Goal: Browse casually

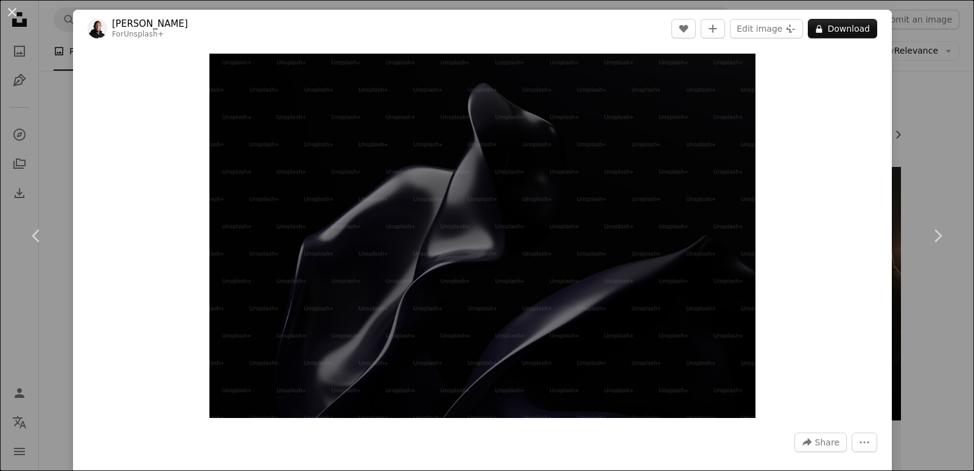
scroll to position [609, 0]
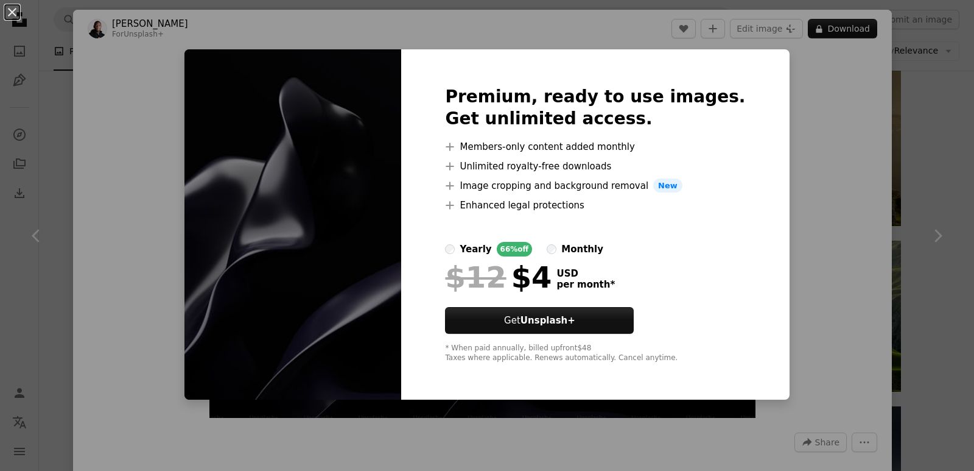
click at [854, 172] on div "An X shape Premium, ready to use images. Get unlimited access. A plus sign Memb…" at bounding box center [487, 235] width 974 height 471
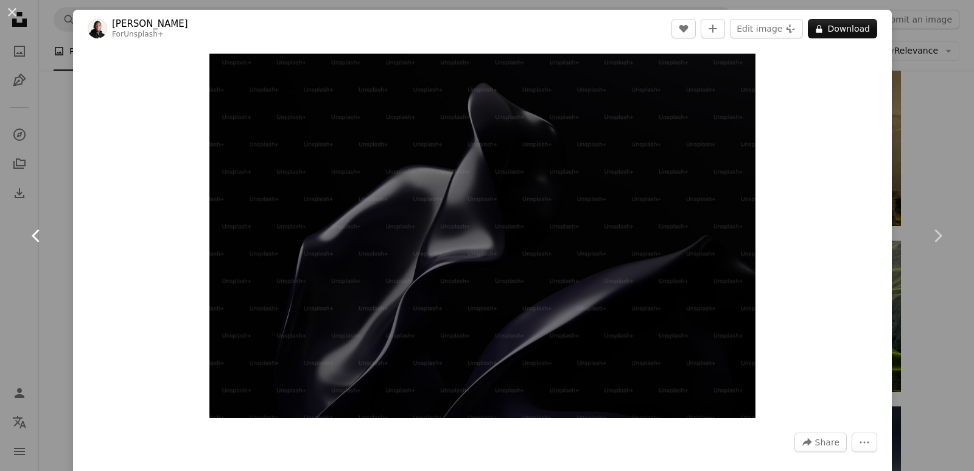
click at [56, 186] on link "Chevron left" at bounding box center [36, 235] width 73 height 117
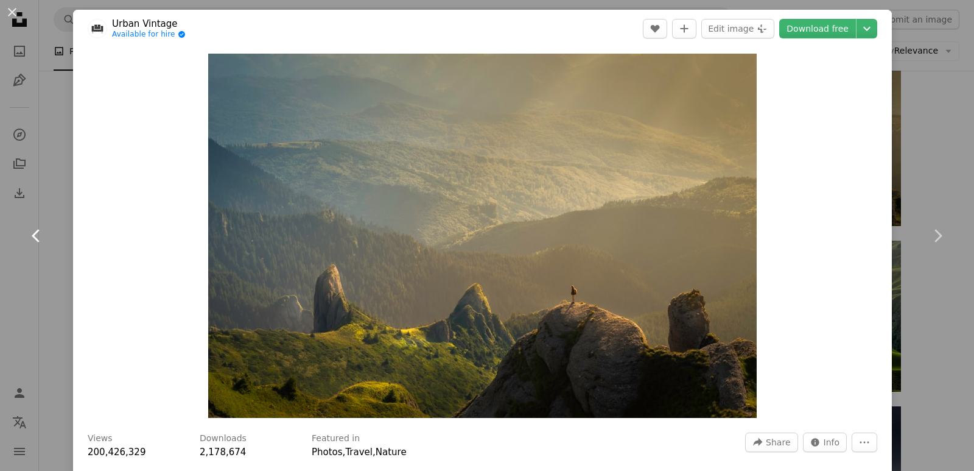
click at [35, 225] on link "Chevron left" at bounding box center [36, 235] width 73 height 117
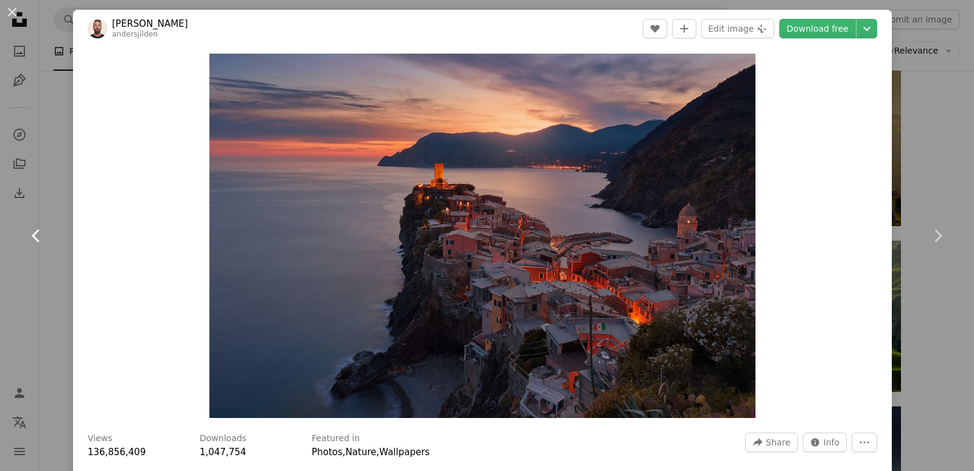
click at [33, 225] on link "Chevron left" at bounding box center [36, 235] width 73 height 117
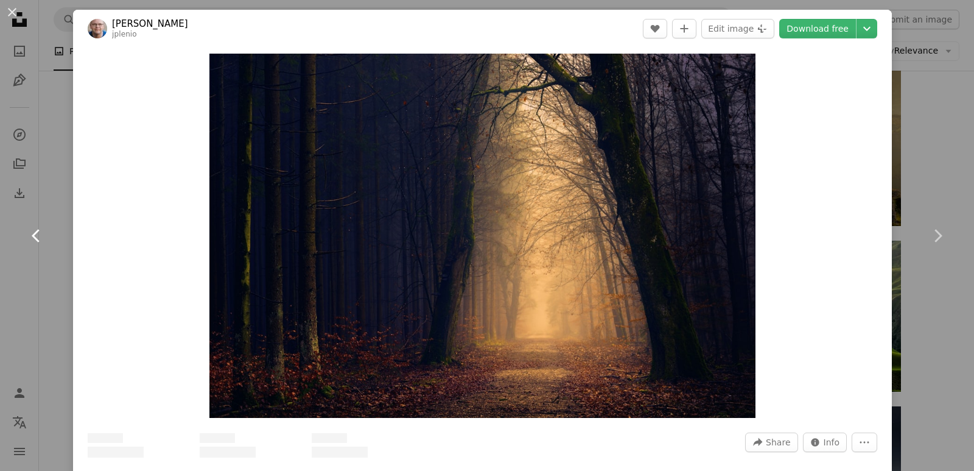
click at [33, 225] on link "Chevron left" at bounding box center [36, 235] width 73 height 117
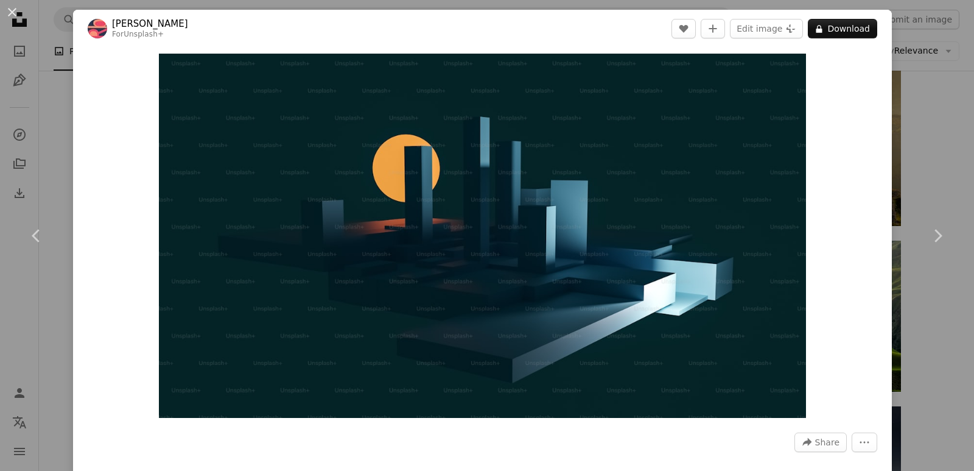
click at [945, 103] on div "An X shape Chevron left Chevron right [PERSON_NAME] For Unsplash+ A heart A plu…" at bounding box center [487, 235] width 974 height 471
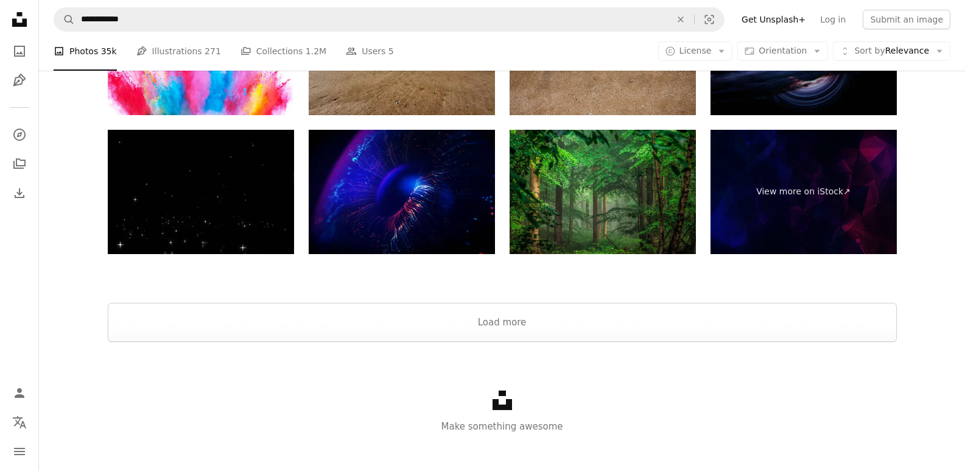
scroll to position [1675, 0]
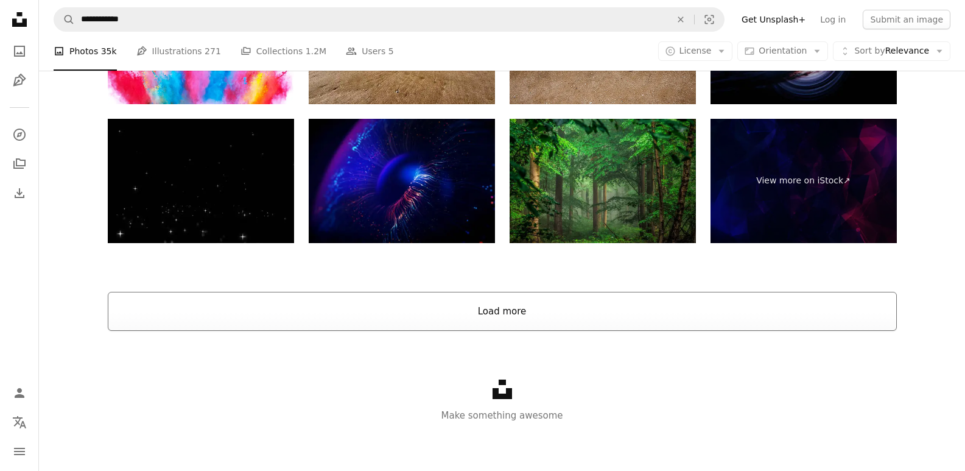
click at [479, 316] on button "Load more" at bounding box center [502, 311] width 789 height 39
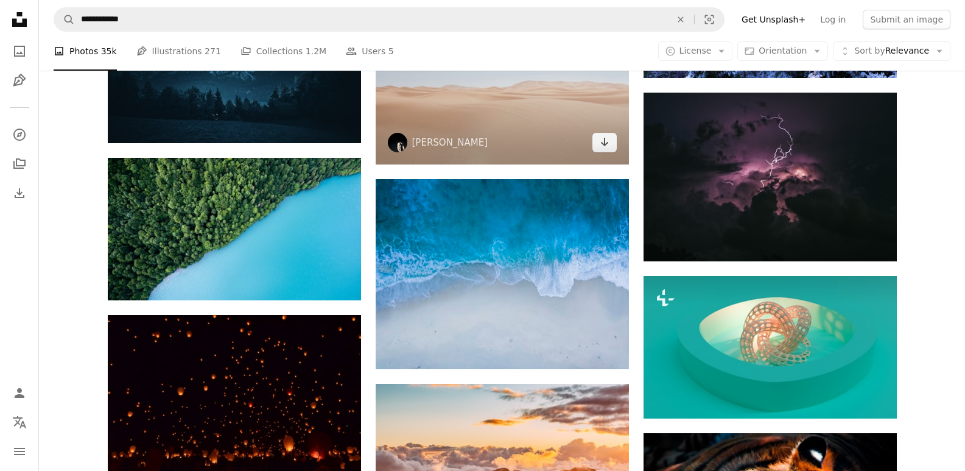
scroll to position [2102, 0]
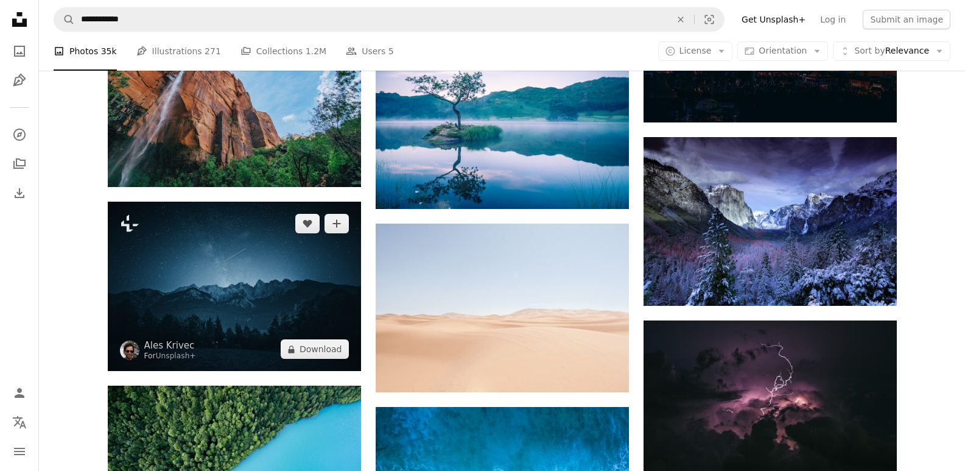
click at [272, 257] on img at bounding box center [234, 286] width 253 height 169
click at [234, 279] on img at bounding box center [234, 286] width 253 height 169
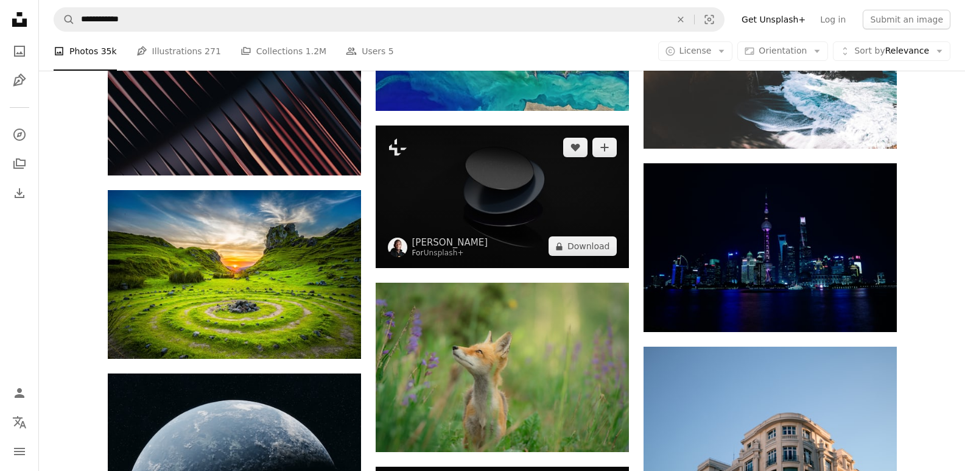
scroll to position [7886, 0]
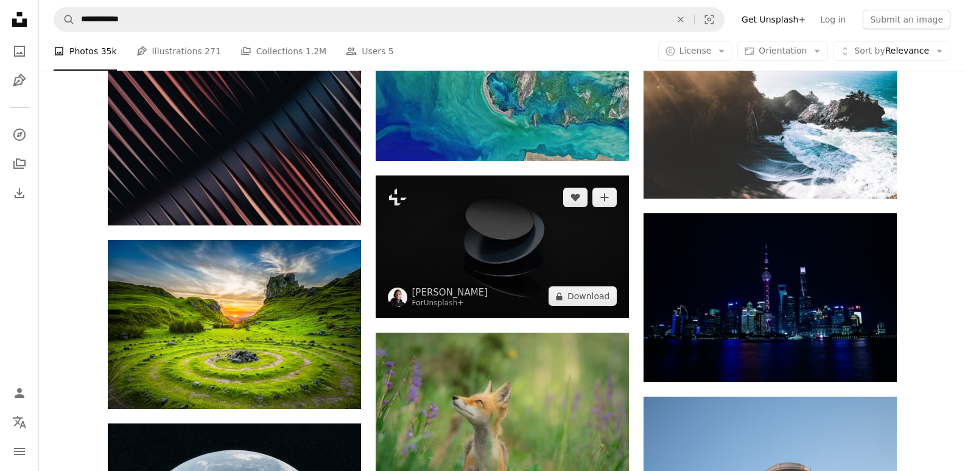
click at [555, 256] on img at bounding box center [502, 246] width 253 height 142
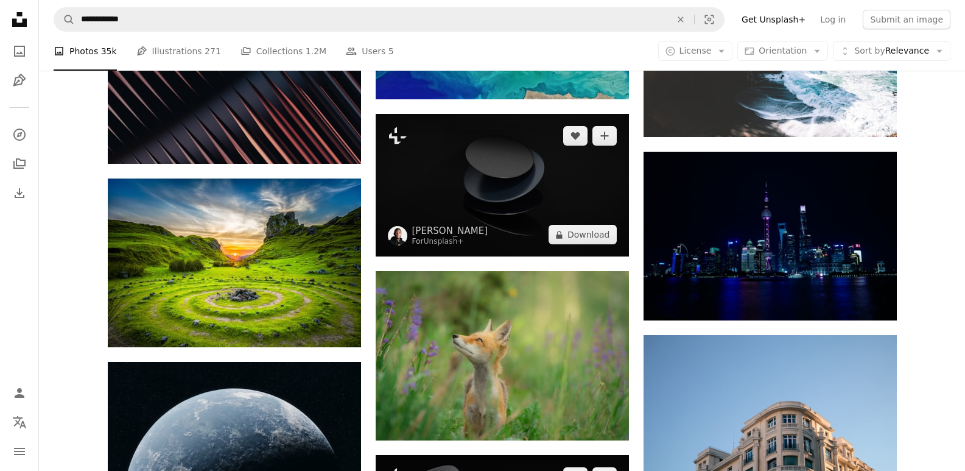
scroll to position [8251, 0]
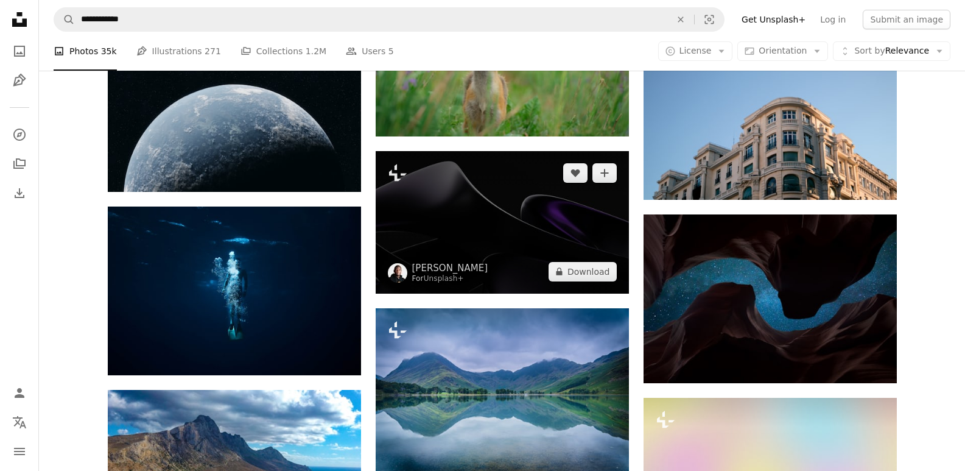
click at [533, 205] on img at bounding box center [502, 222] width 253 height 142
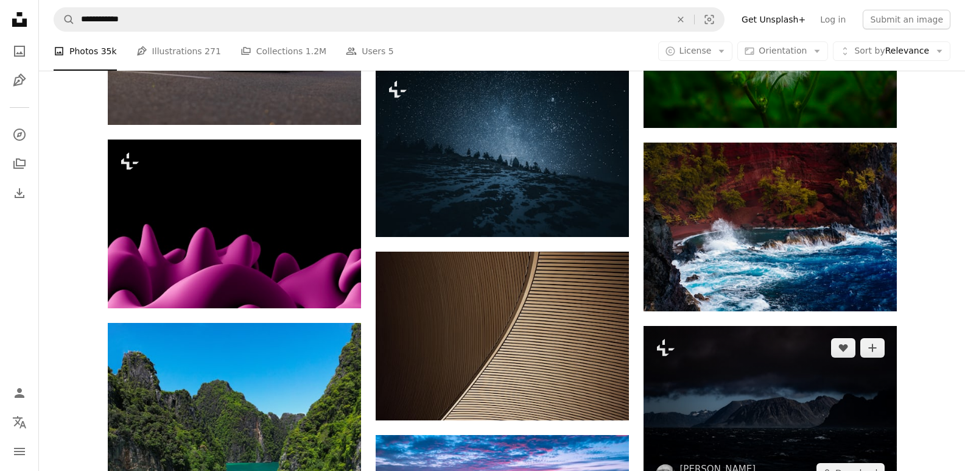
scroll to position [10260, 0]
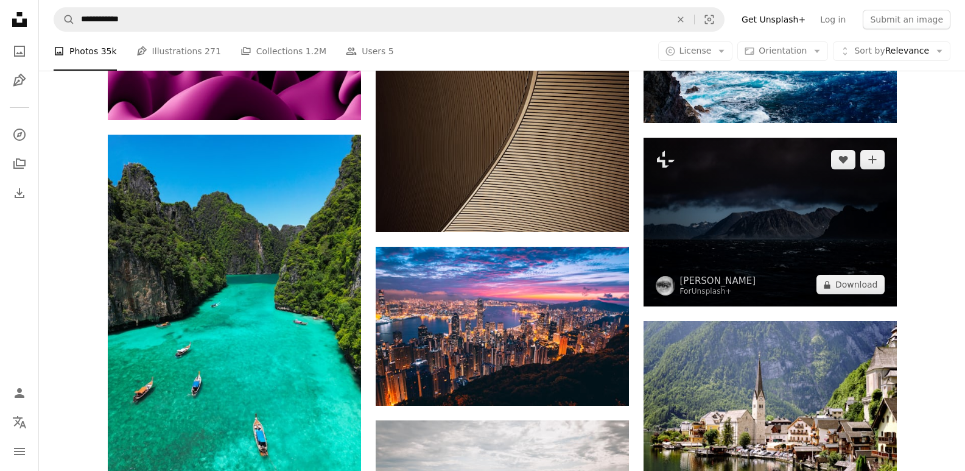
click at [781, 236] on img at bounding box center [770, 222] width 253 height 169
click at [740, 247] on img at bounding box center [770, 222] width 253 height 169
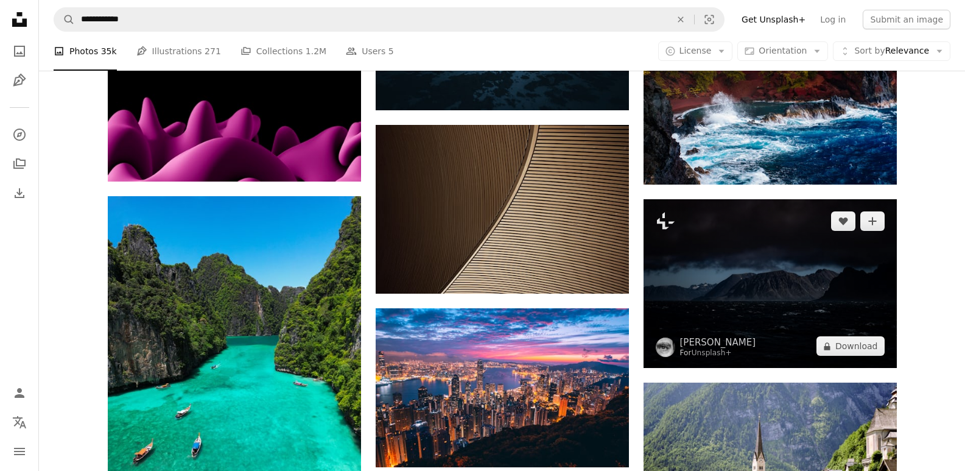
scroll to position [10077, 0]
